Goal: Information Seeking & Learning: Understand process/instructions

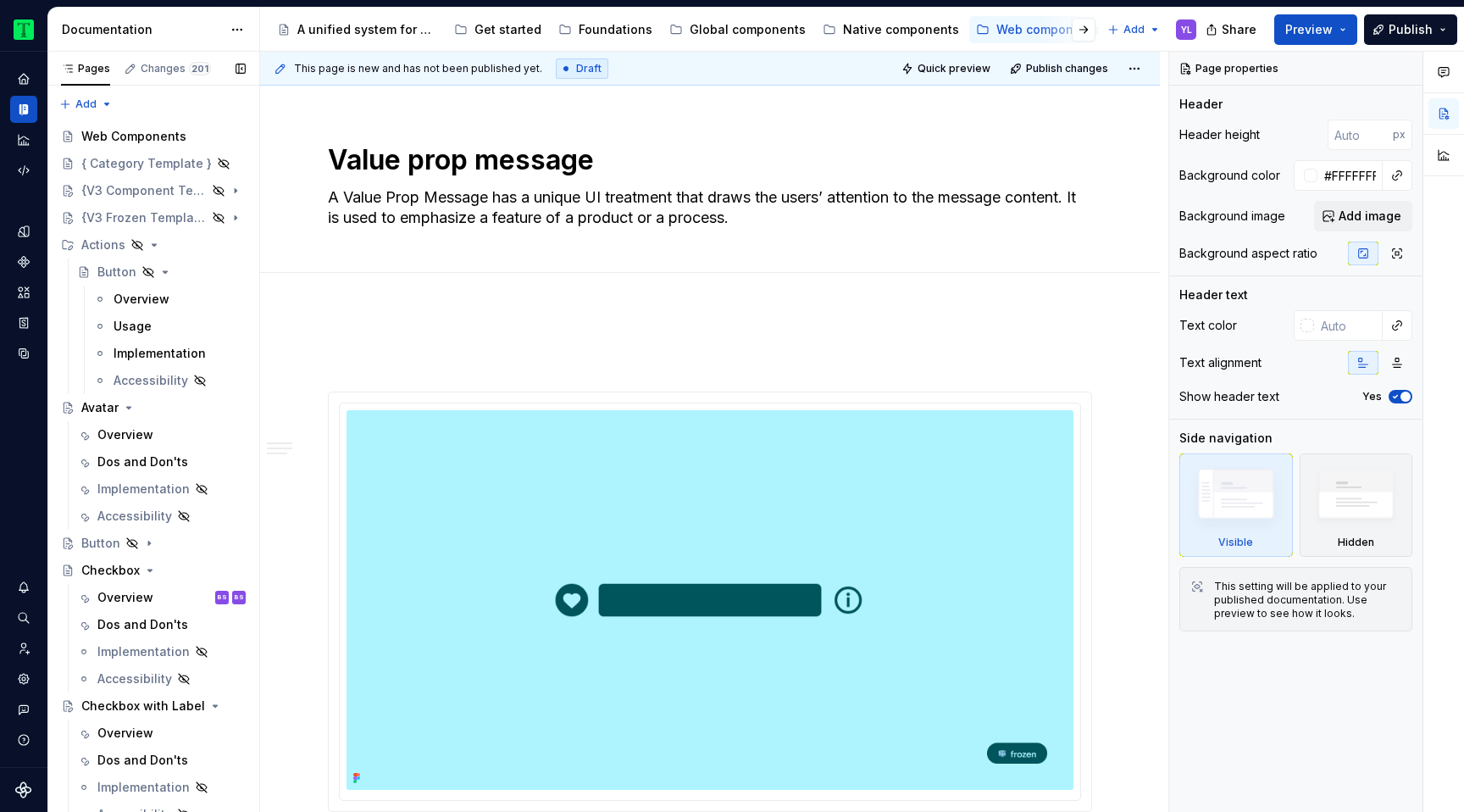
scroll to position [1611, 0]
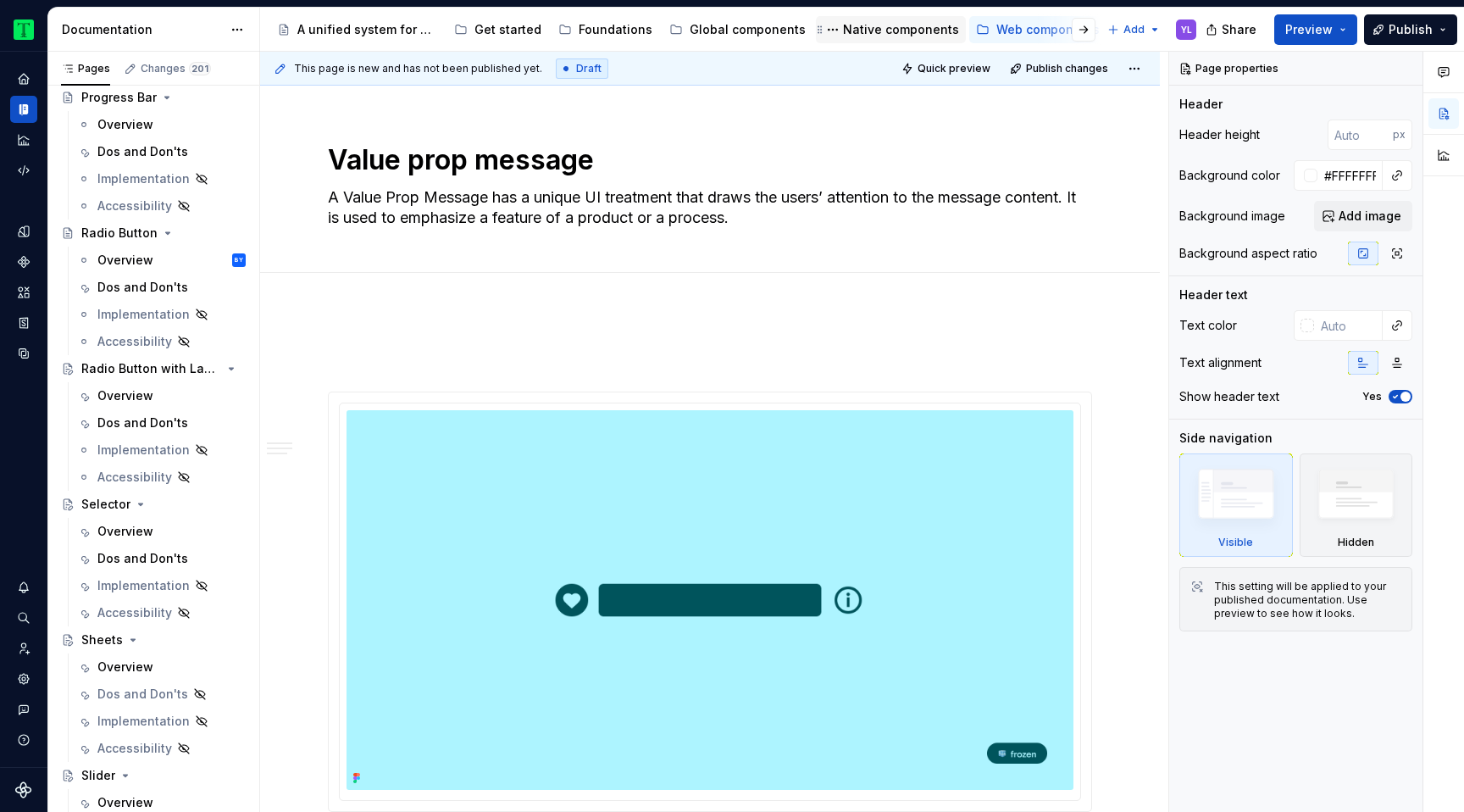
click at [865, 29] on div "Native components" at bounding box center [900, 29] width 116 height 17
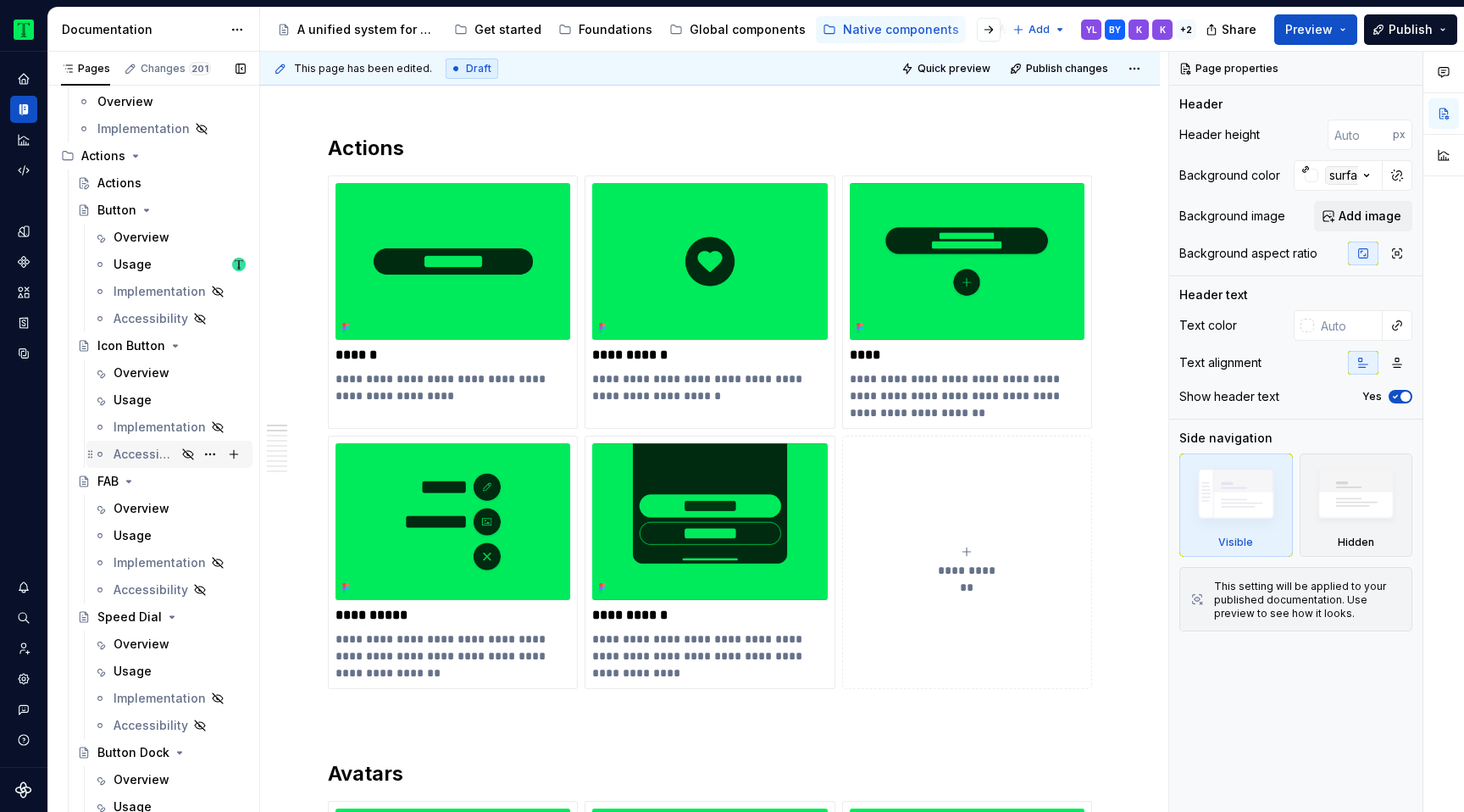
scroll to position [190, 0]
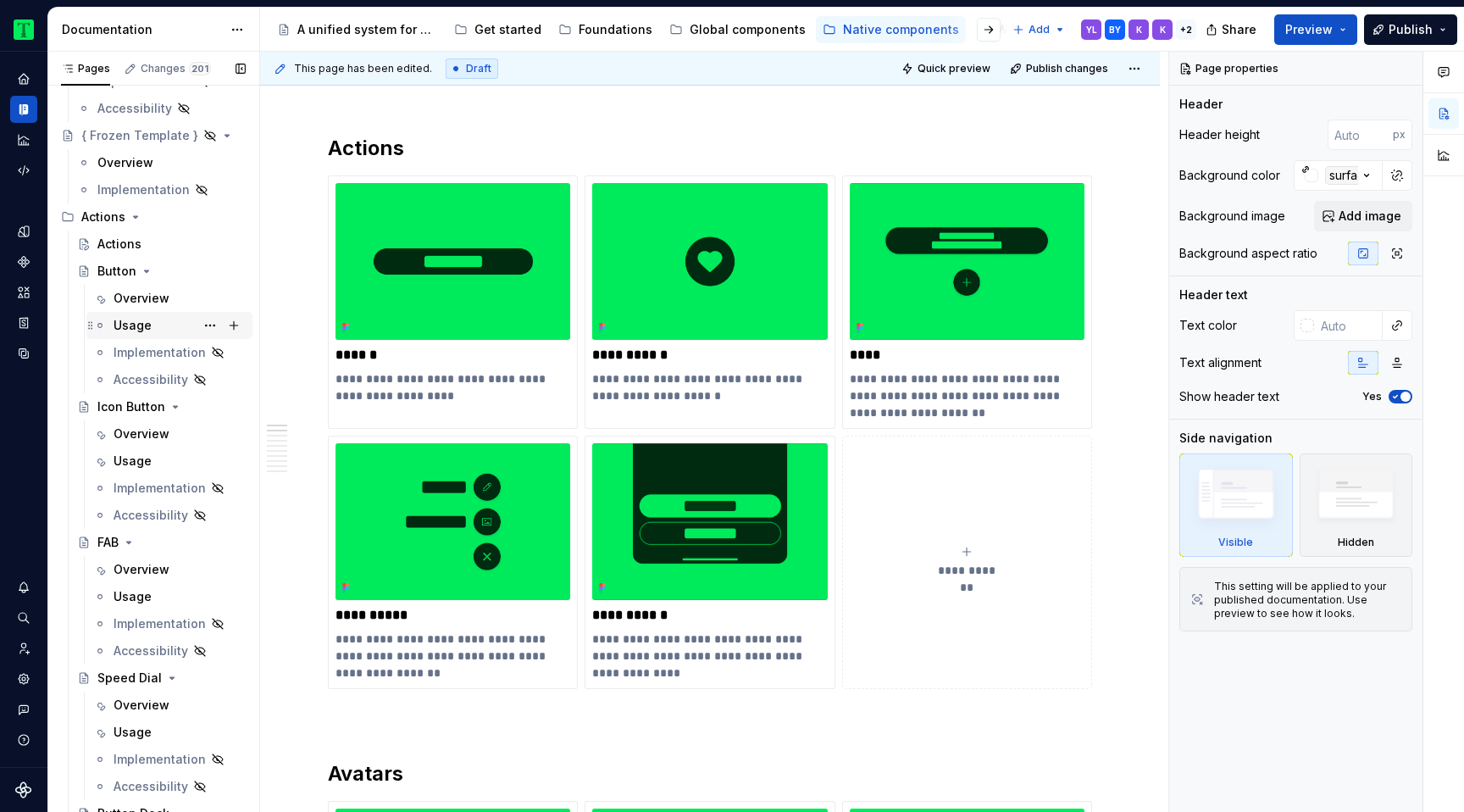
click at [140, 323] on div "Usage" at bounding box center [133, 325] width 38 height 17
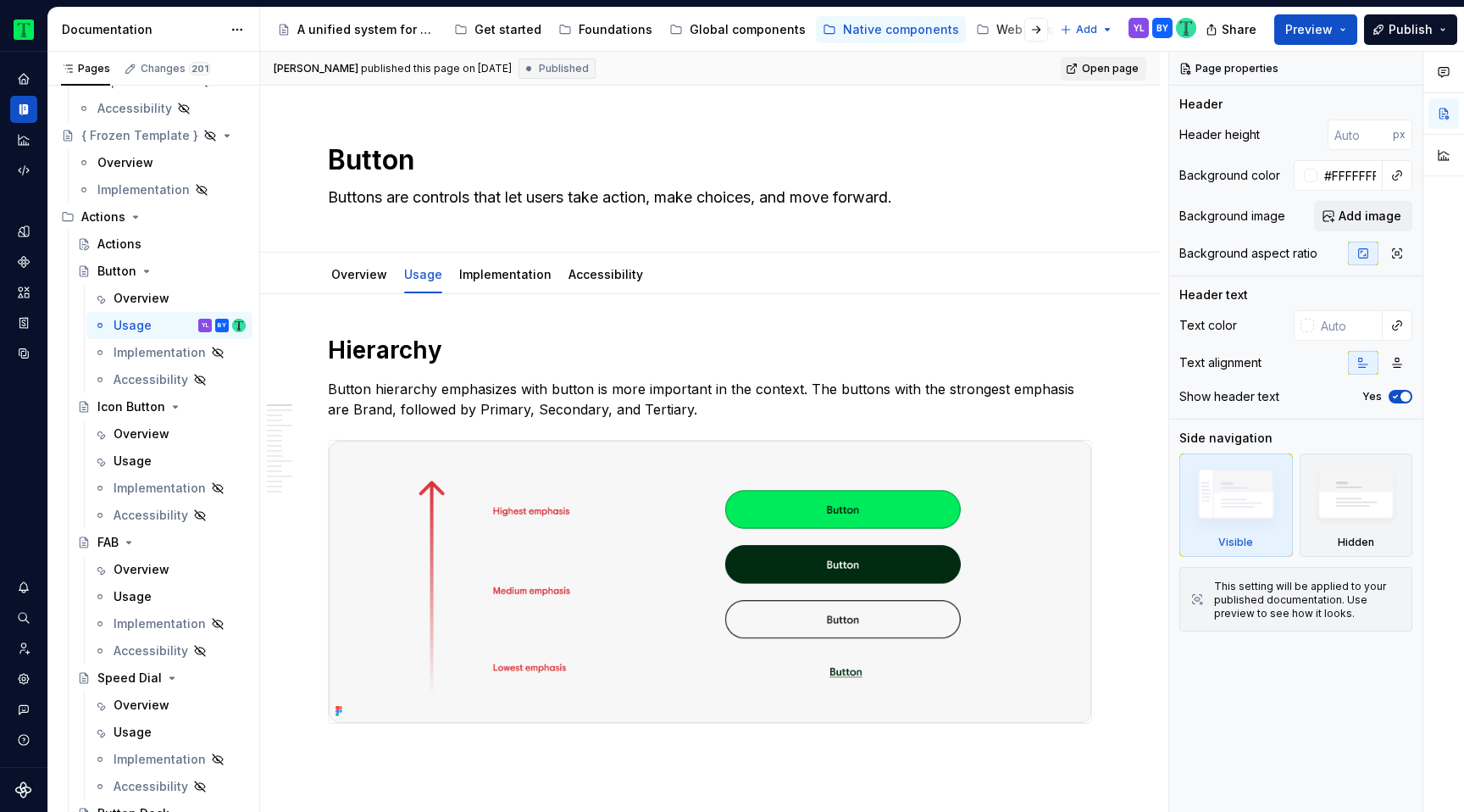
click at [1120, 67] on span "Open page" at bounding box center [1110, 68] width 56 height 14
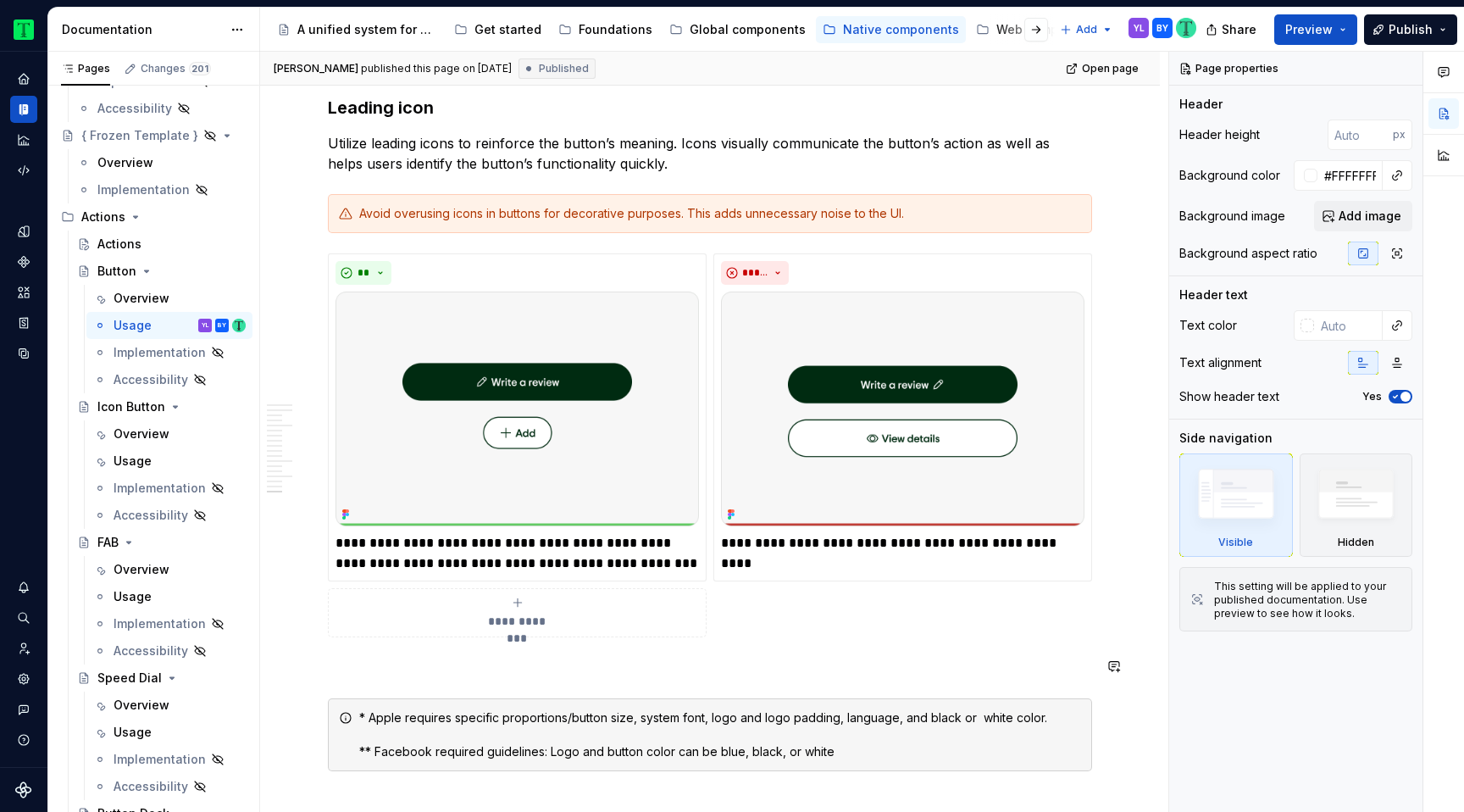
scroll to position [4880, 0]
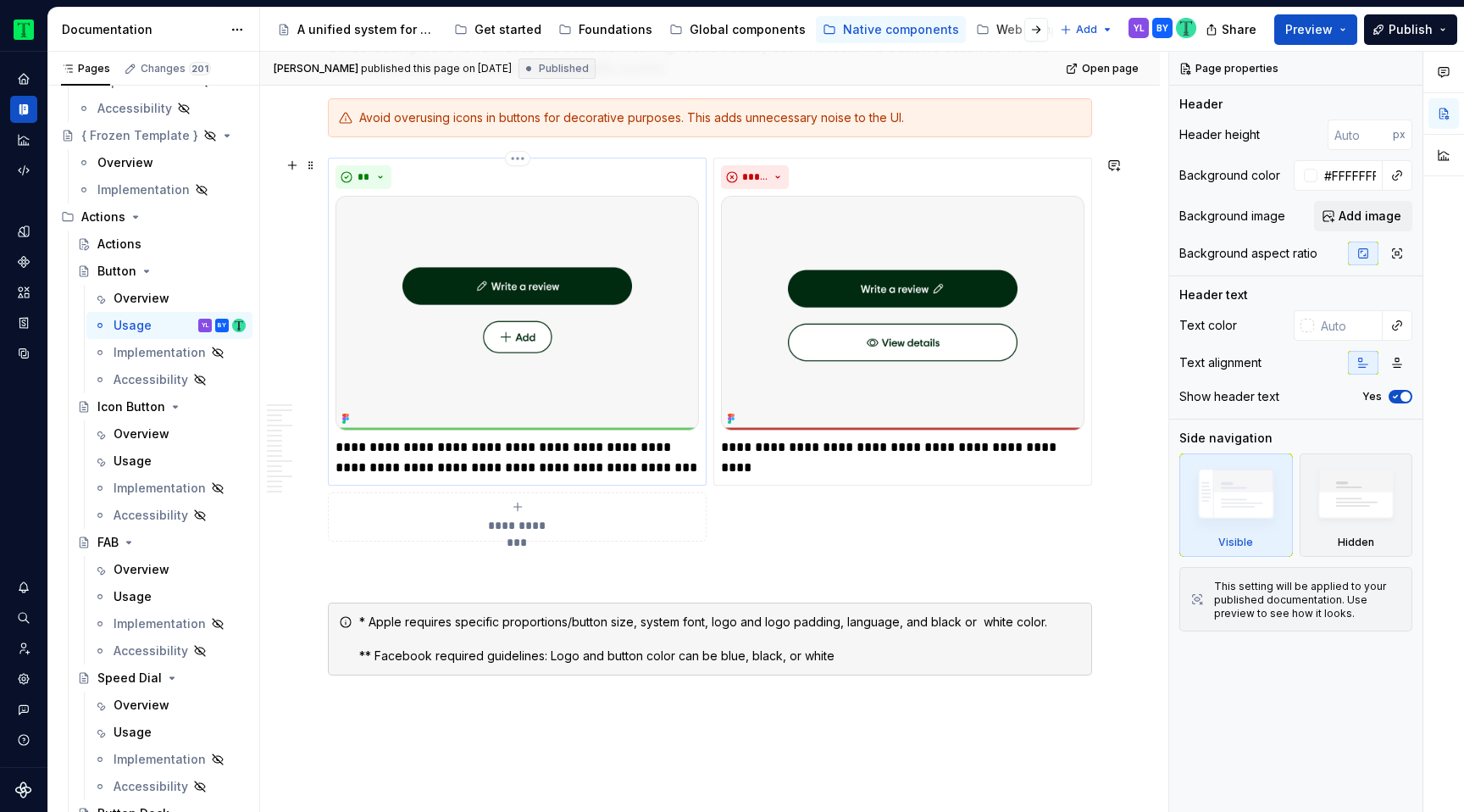
click at [602, 379] on img at bounding box center [517, 313] width 363 height 235
click at [833, 384] on img at bounding box center [902, 313] width 363 height 235
click at [728, 562] on p at bounding box center [709, 572] width 764 height 20
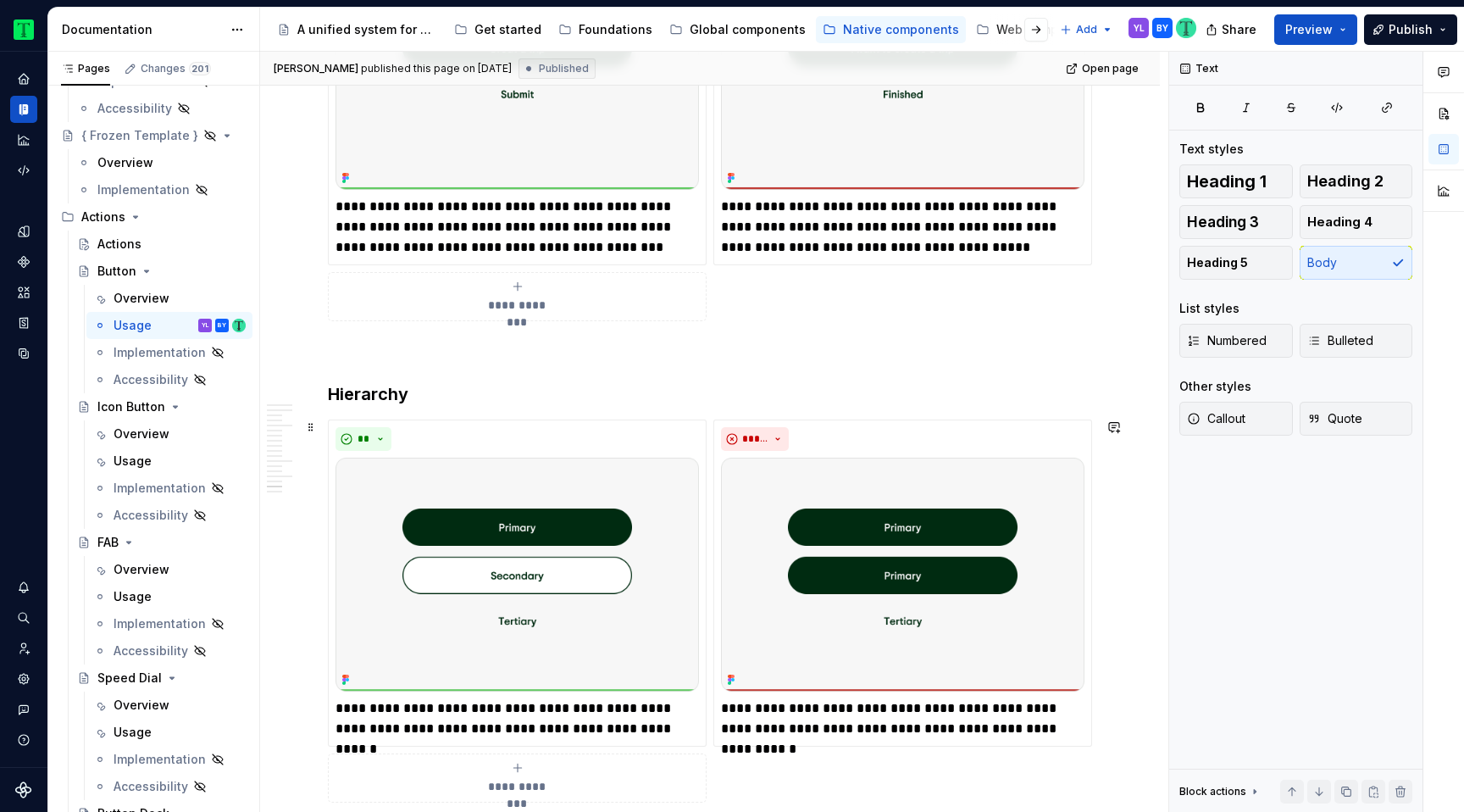
scroll to position [3827, 0]
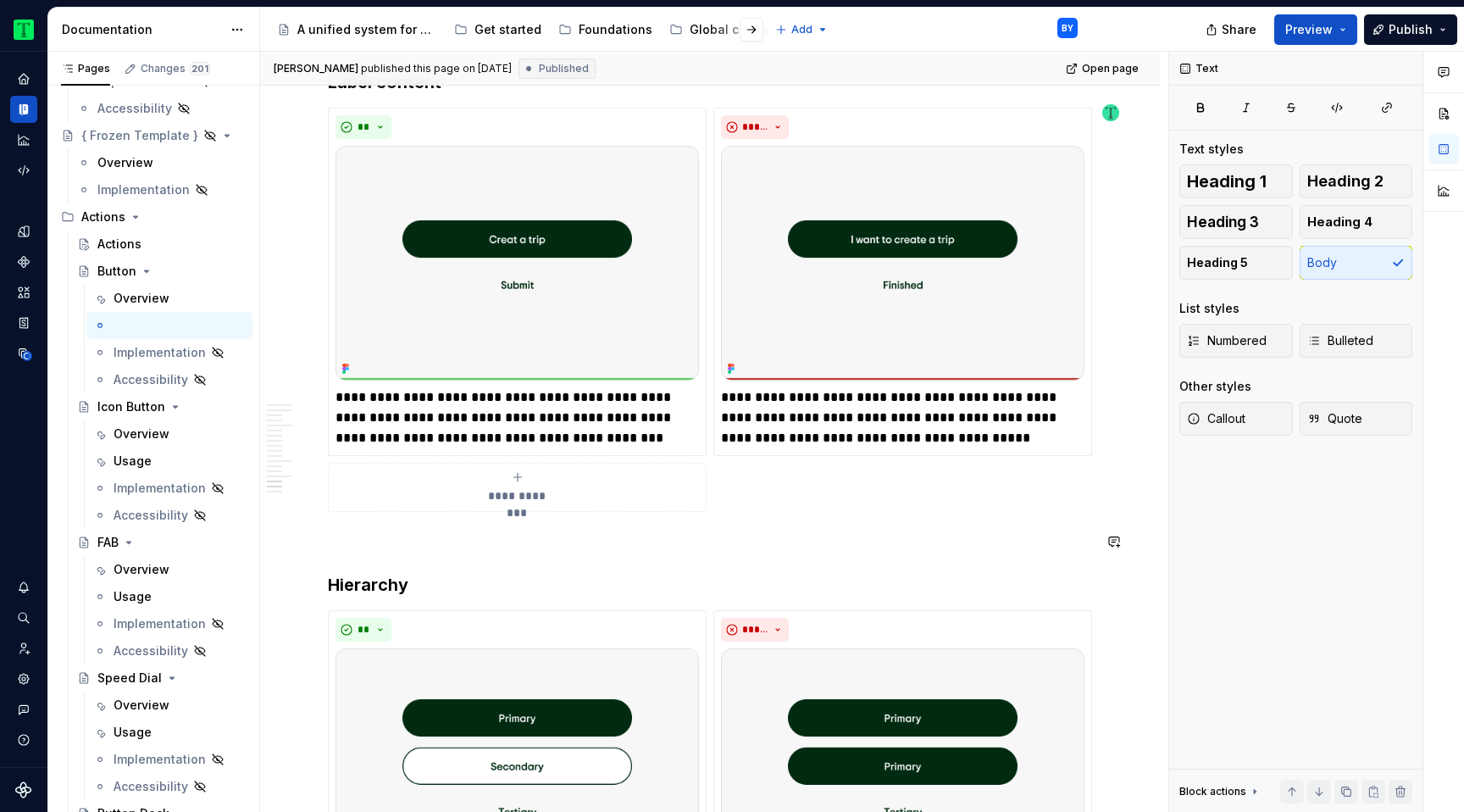
type textarea "*"
